Goal: Transaction & Acquisition: Subscribe to service/newsletter

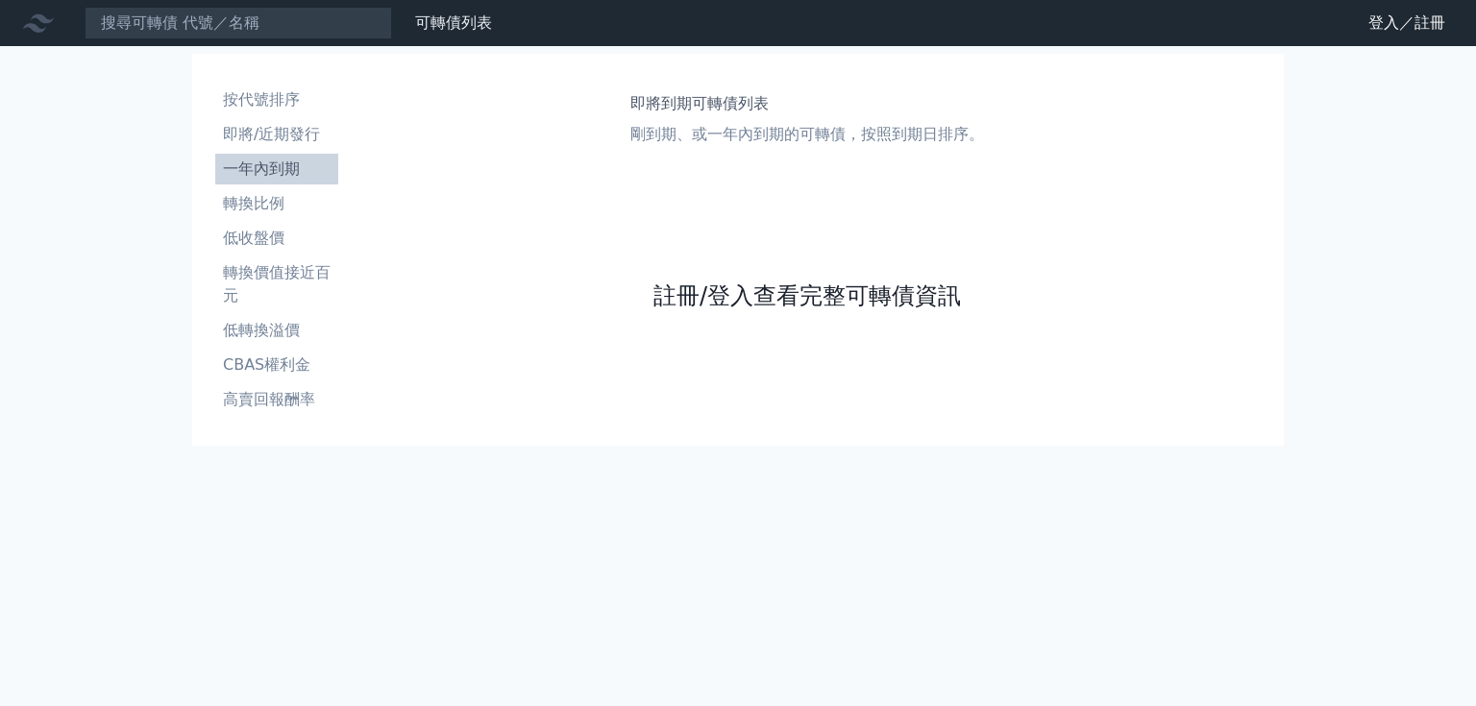
click at [697, 285] on link "註冊/登入查看完整可轉債資訊" at bounding box center [808, 296] width 308 height 31
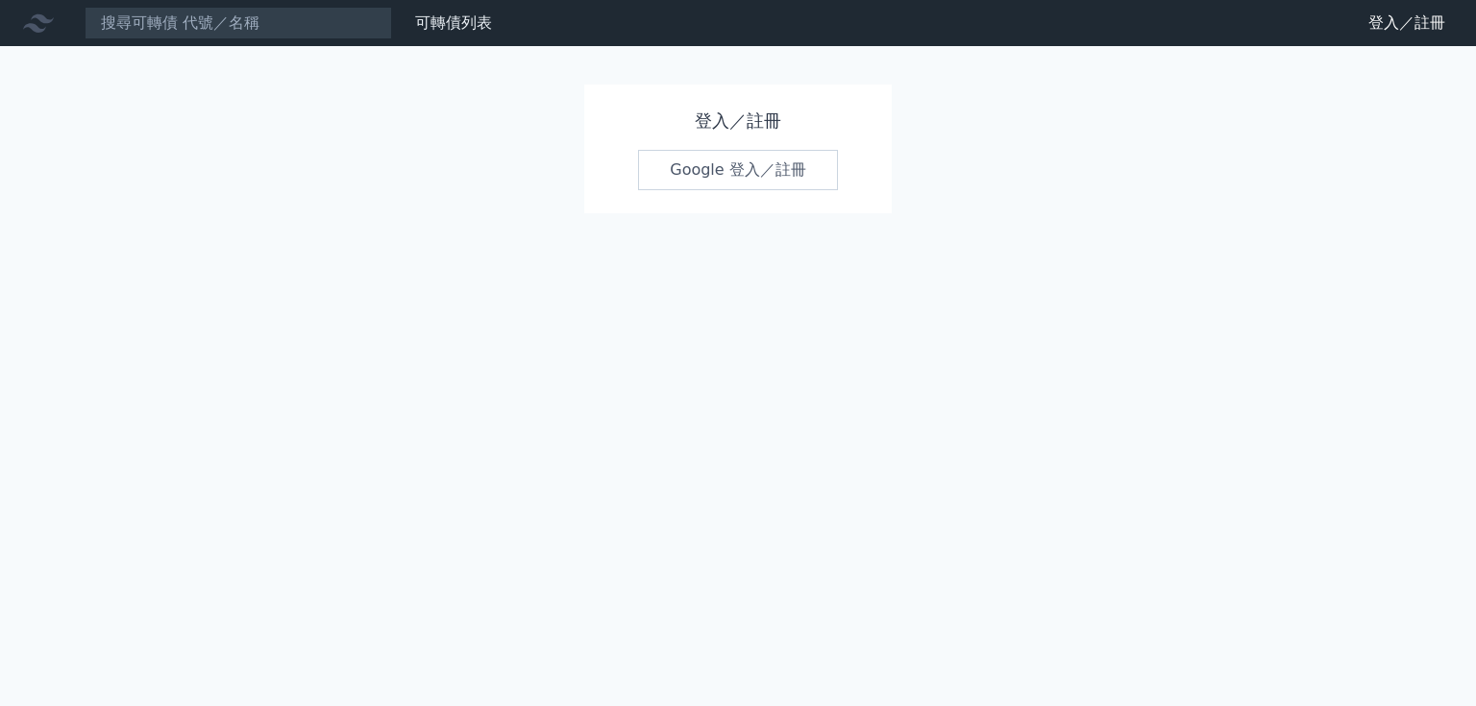
click at [704, 166] on link "Google 登入／註冊" at bounding box center [738, 170] width 200 height 40
